Goal: Task Accomplishment & Management: Use online tool/utility

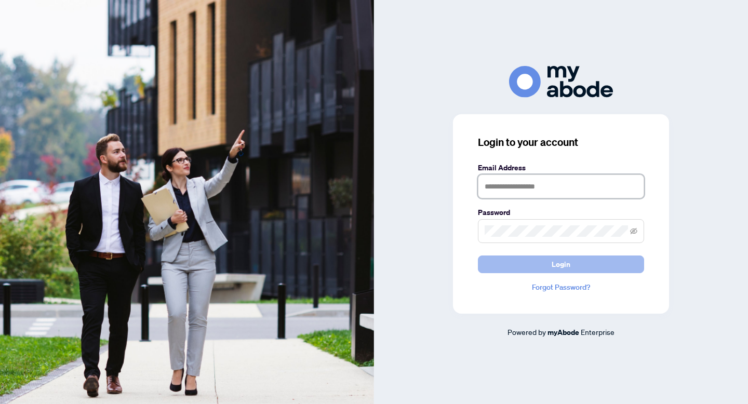
type input "**********"
click at [536, 263] on button "Login" at bounding box center [561, 265] width 166 height 18
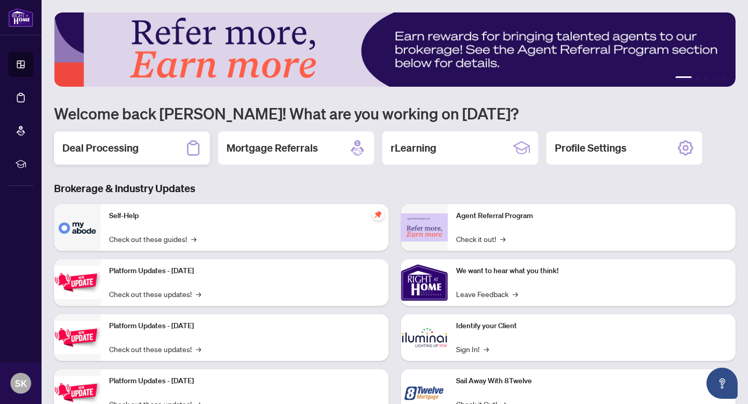
click at [167, 155] on div "Deal Processing" at bounding box center [132, 147] width 156 height 33
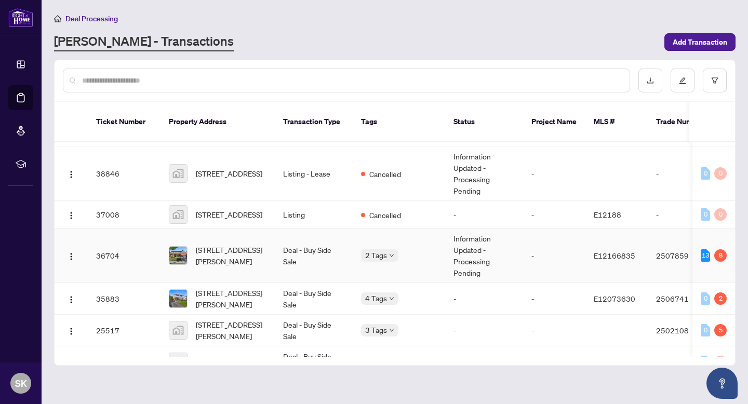
scroll to position [78, 0]
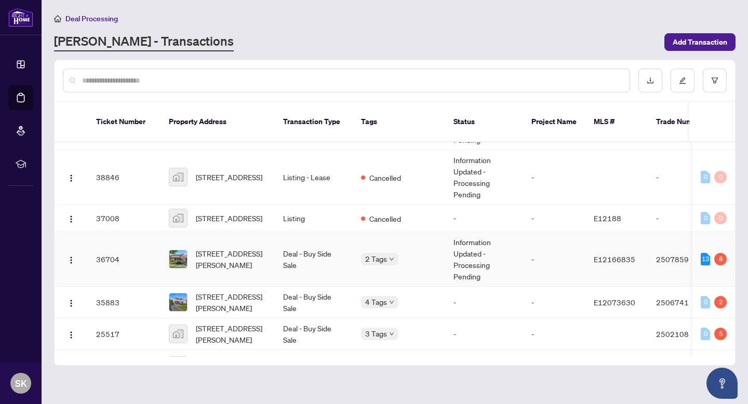
click at [495, 255] on td "Information Updated - Processing Pending" at bounding box center [484, 259] width 78 height 55
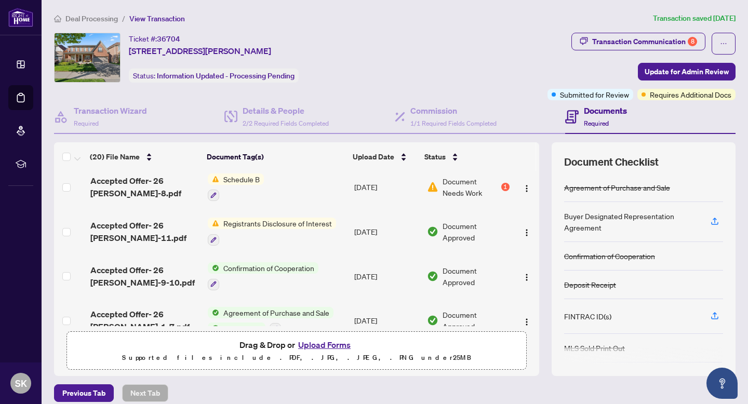
scroll to position [714, 0]
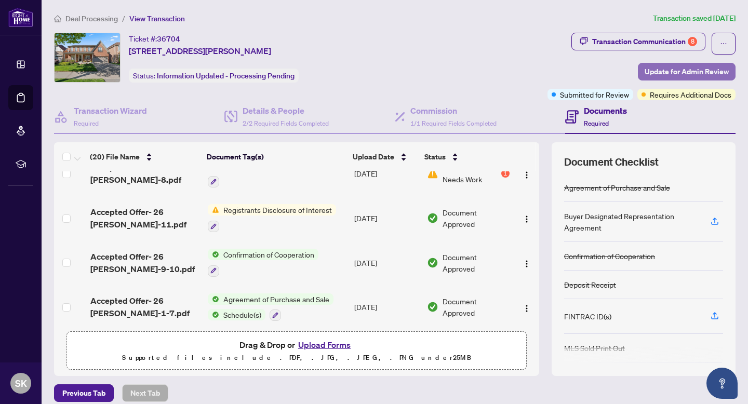
click at [692, 73] on span "Update for Admin Review" at bounding box center [687, 71] width 84 height 17
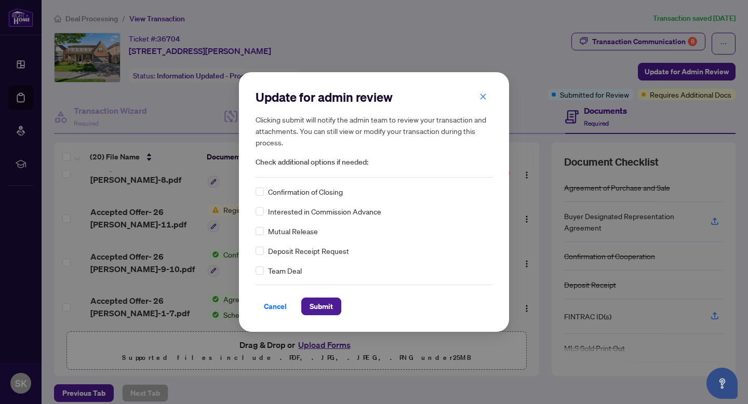
click at [264, 195] on div "Confirmation of Closing" at bounding box center [374, 191] width 237 height 11
click at [329, 306] on span "Submit" at bounding box center [321, 306] width 23 height 17
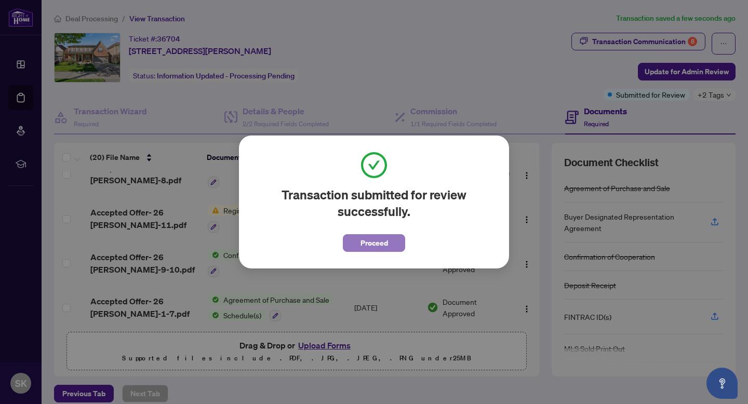
click at [376, 245] on span "Proceed" at bounding box center [374, 243] width 28 height 17
